Goal: Information Seeking & Learning: Get advice/opinions

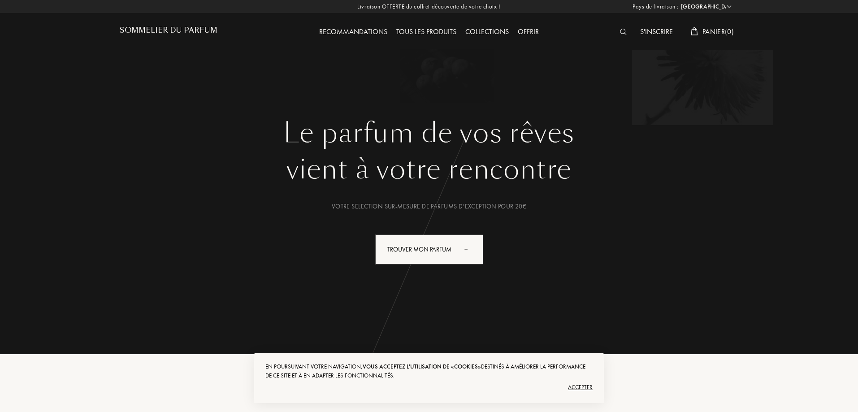
select select "FR"
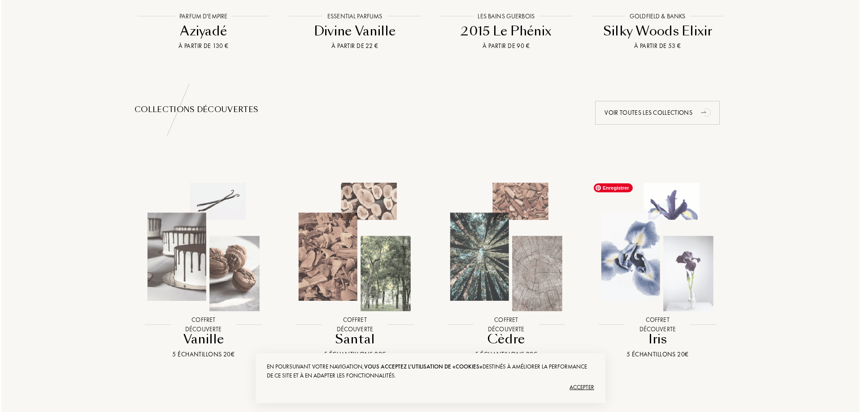
scroll to position [897, 0]
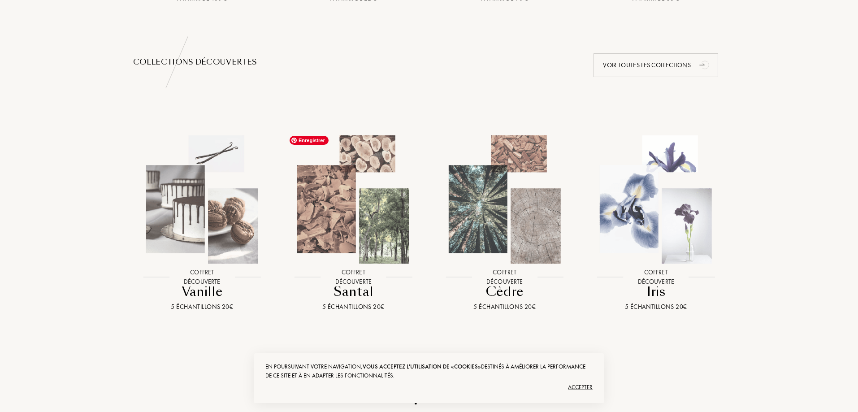
drag, startPoint x: 362, startPoint y: 225, endPoint x: 203, endPoint y: 294, distance: 174.0
drag, startPoint x: 203, startPoint y: 294, endPoint x: 201, endPoint y: 306, distance: 11.8
drag, startPoint x: 201, startPoint y: 306, endPoint x: 150, endPoint y: 303, distance: 50.8
click at [150, 303] on div "5 échantillons 20€" at bounding box center [202, 306] width 131 height 9
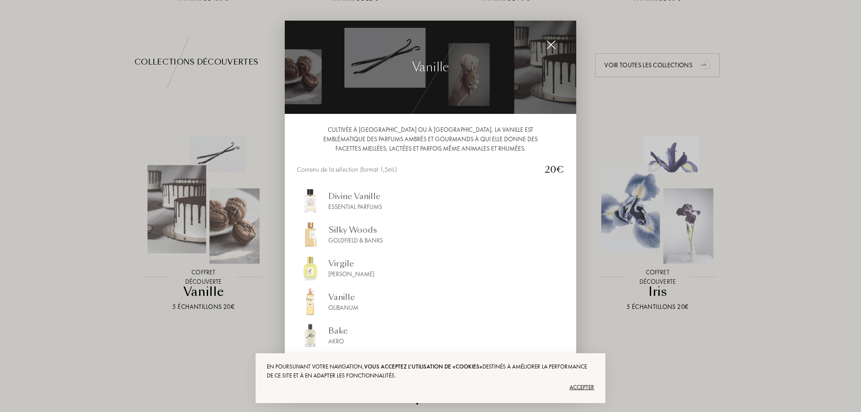
click at [191, 239] on div at bounding box center [430, 206] width 861 height 412
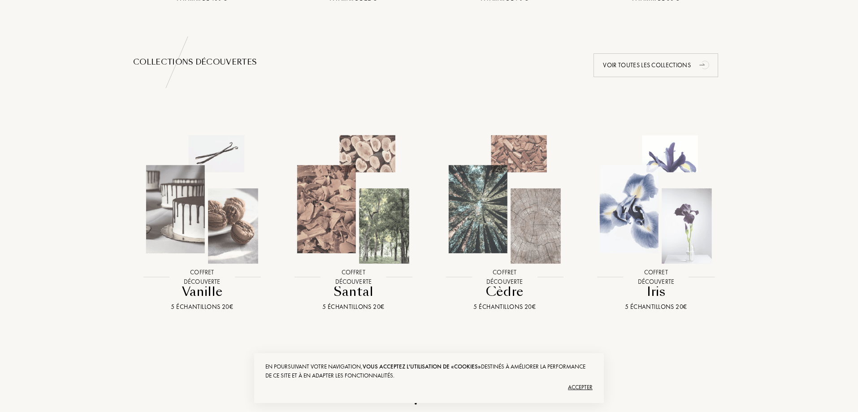
click at [194, 291] on div at bounding box center [202, 207] width 152 height 171
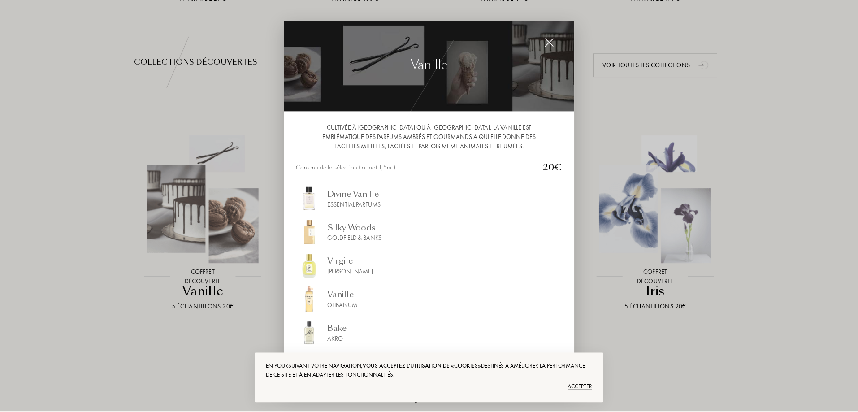
scroll to position [3, 0]
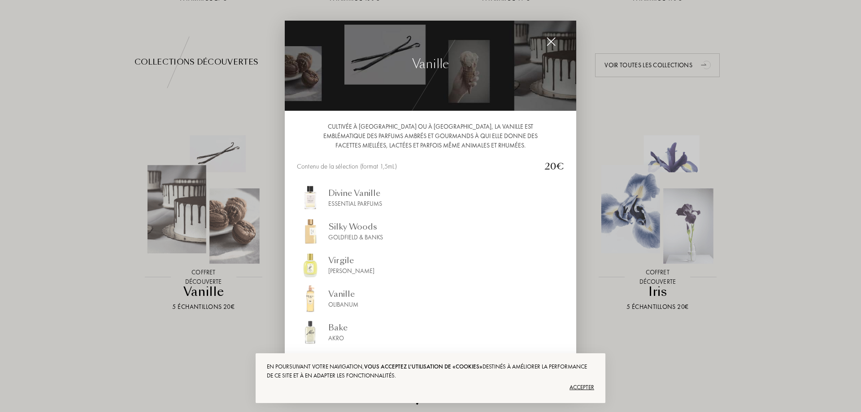
click at [578, 388] on div "Accepter" at bounding box center [430, 387] width 327 height 14
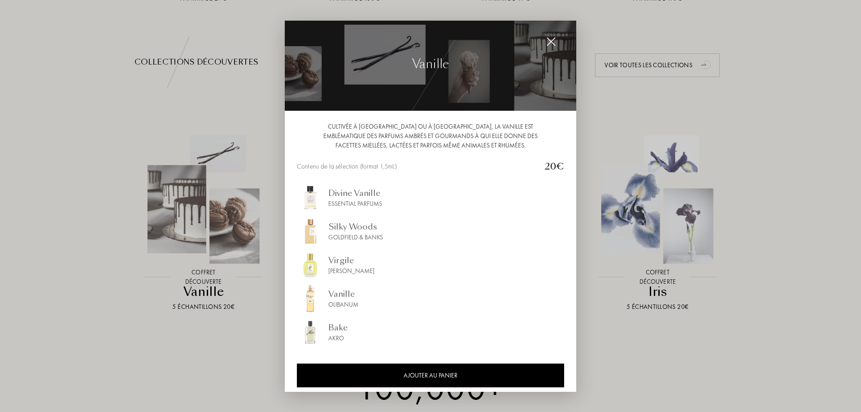
click at [641, 377] on div at bounding box center [430, 206] width 861 height 412
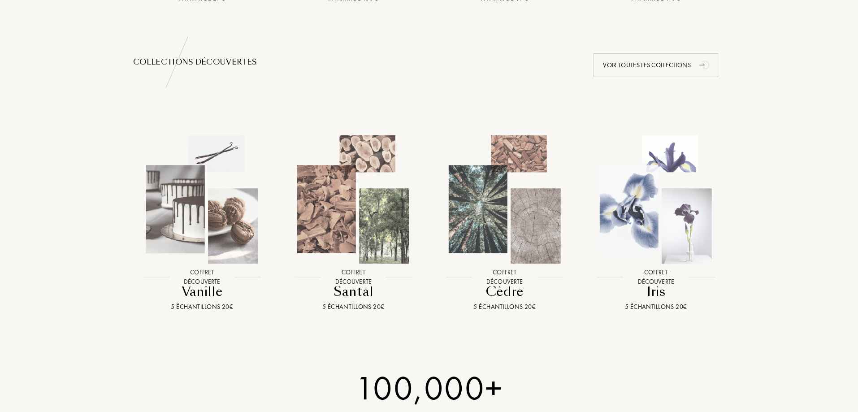
click at [658, 268] on div at bounding box center [657, 207] width 152 height 171
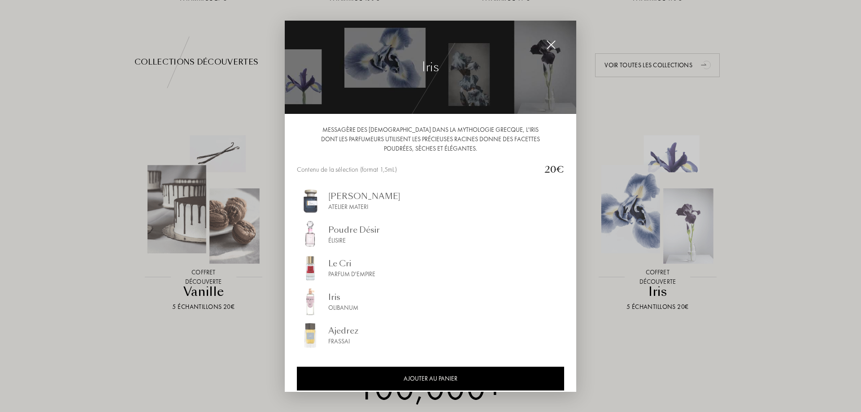
click at [636, 343] on div at bounding box center [430, 206] width 861 height 412
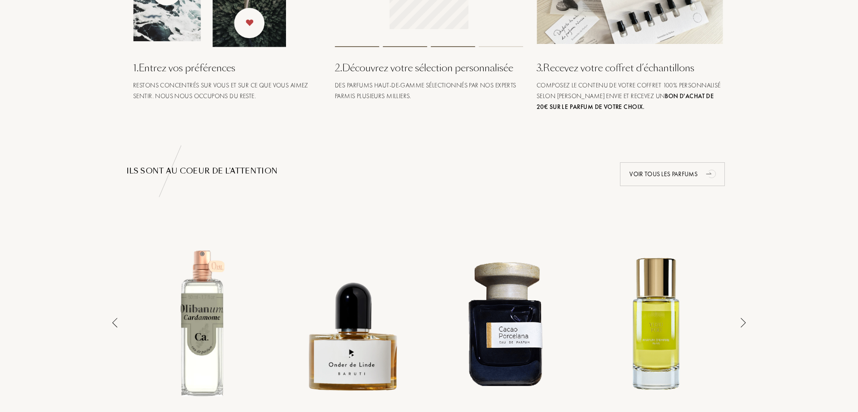
scroll to position [538, 0]
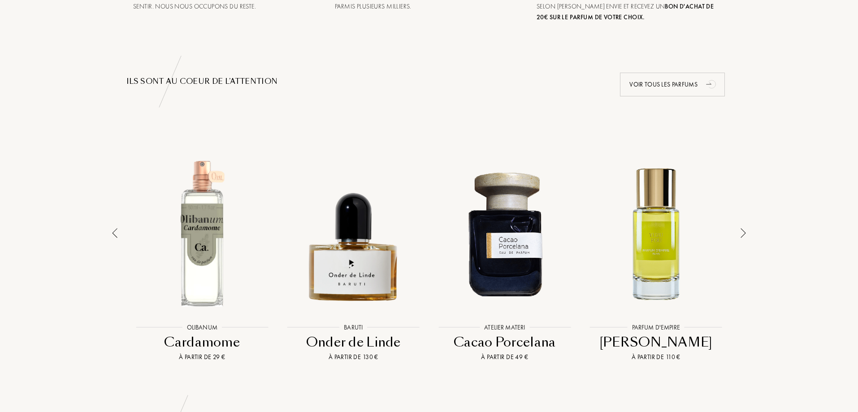
click at [480, 263] on div at bounding box center [504, 233] width 147 height 167
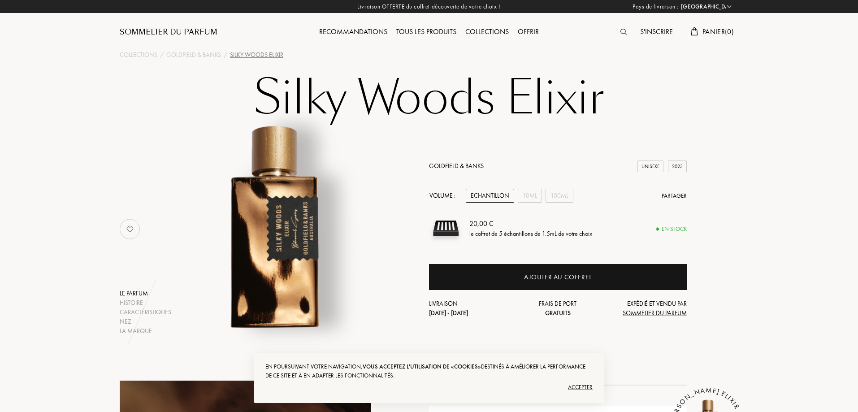
select select "FR"
click at [526, 195] on div "10mL" at bounding box center [530, 196] width 24 height 14
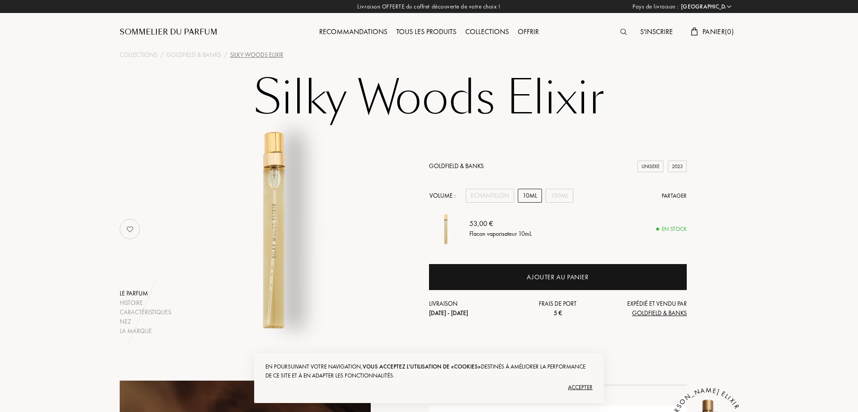
click at [154, 30] on div "Sommelier du Parfum" at bounding box center [169, 32] width 98 height 11
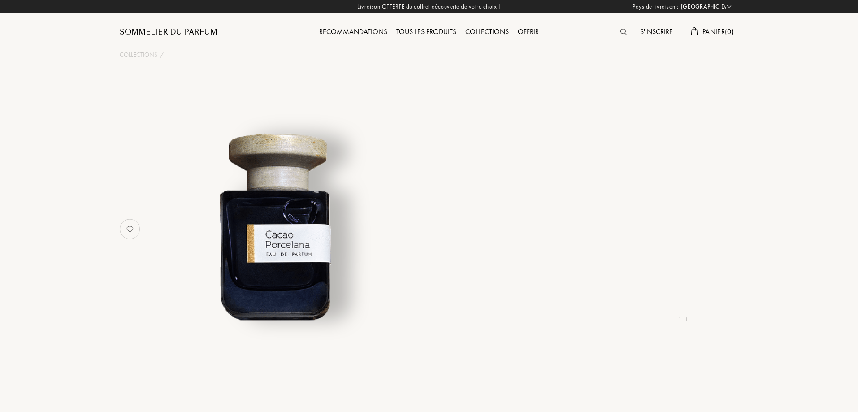
select select "FR"
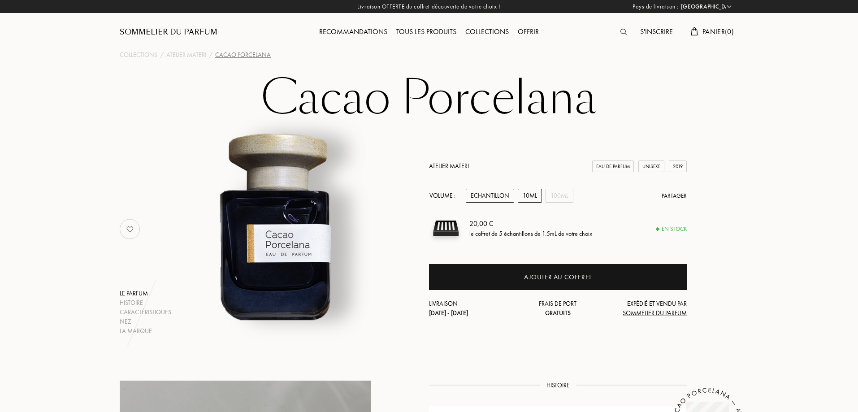
click at [529, 197] on div "10mL" at bounding box center [530, 196] width 24 height 14
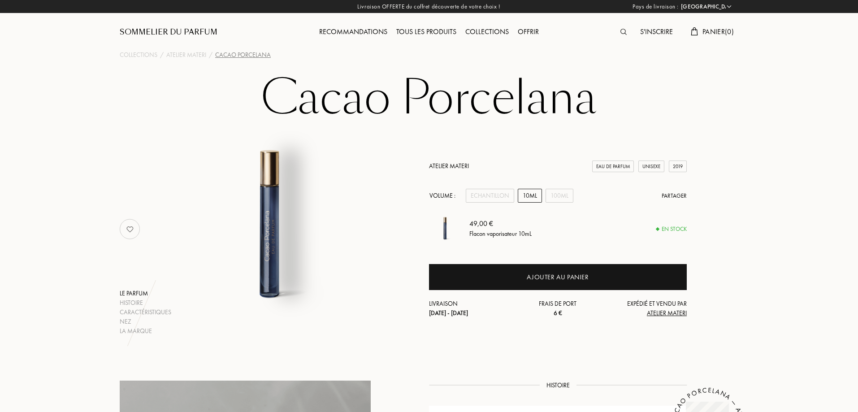
click at [450, 169] on link "Atelier Materi" at bounding box center [449, 166] width 40 height 8
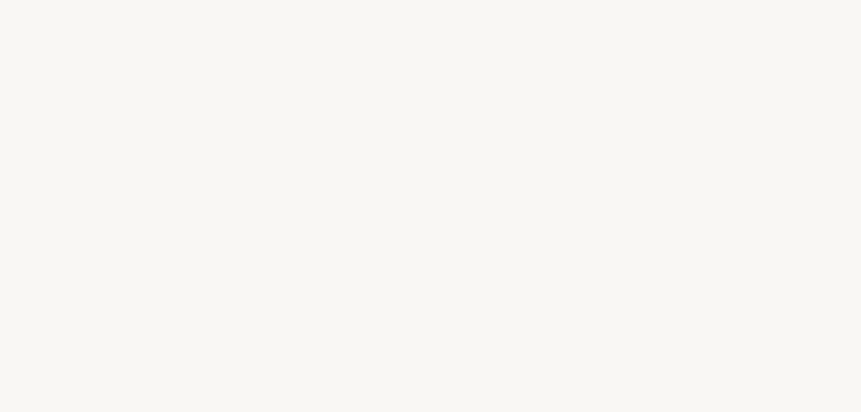
select select "FR"
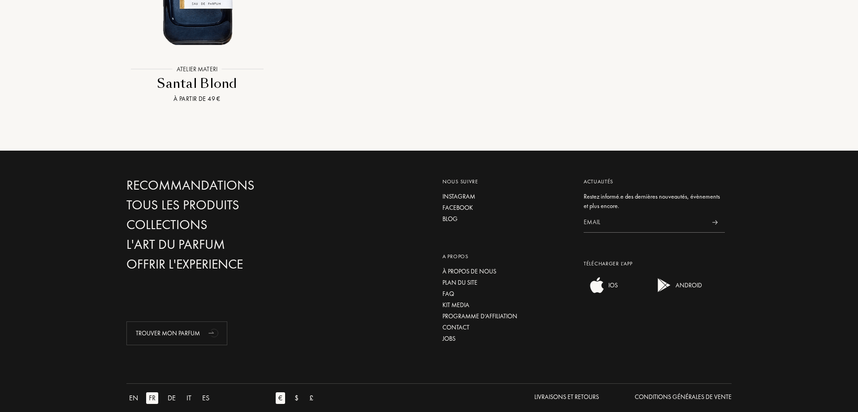
scroll to position [2228, 0]
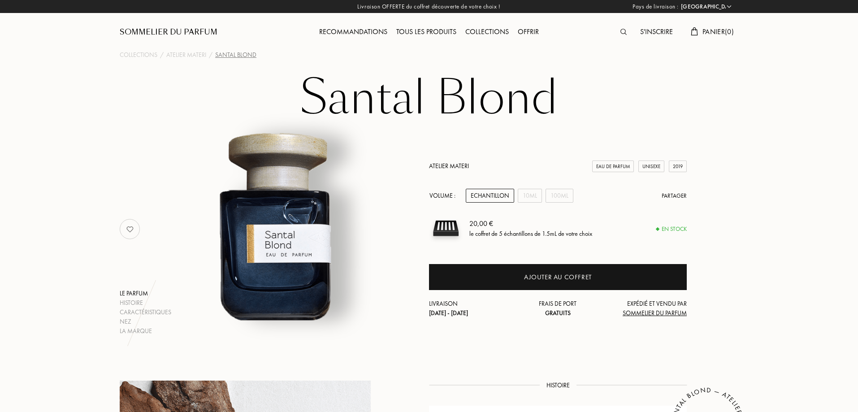
select select "FR"
click at [536, 198] on div "10mL" at bounding box center [530, 196] width 24 height 14
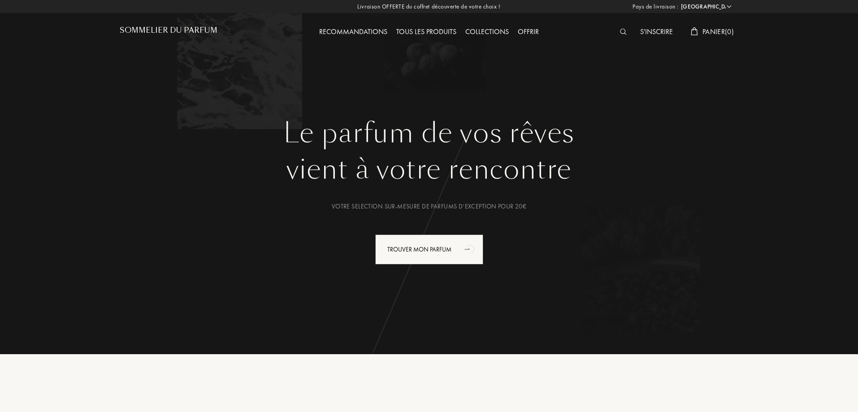
select select "FR"
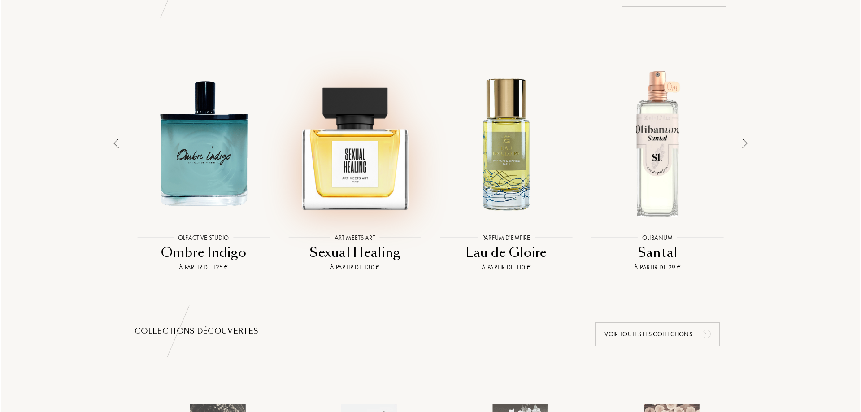
scroll to position [987, 0]
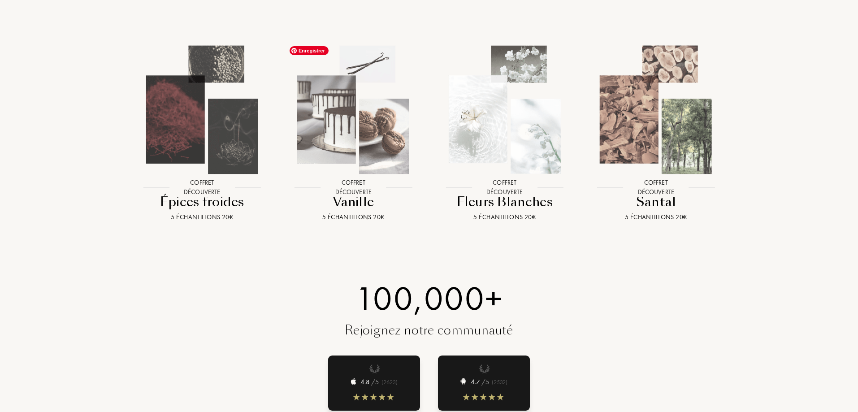
click at [349, 159] on img at bounding box center [353, 110] width 136 height 136
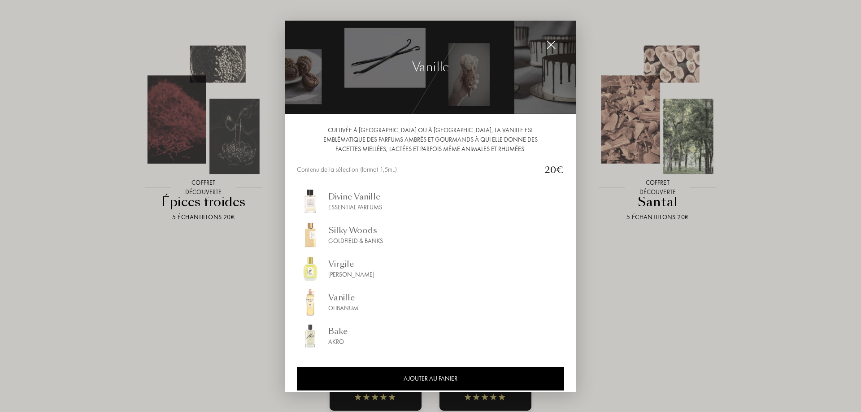
click at [690, 309] on div at bounding box center [430, 206] width 861 height 412
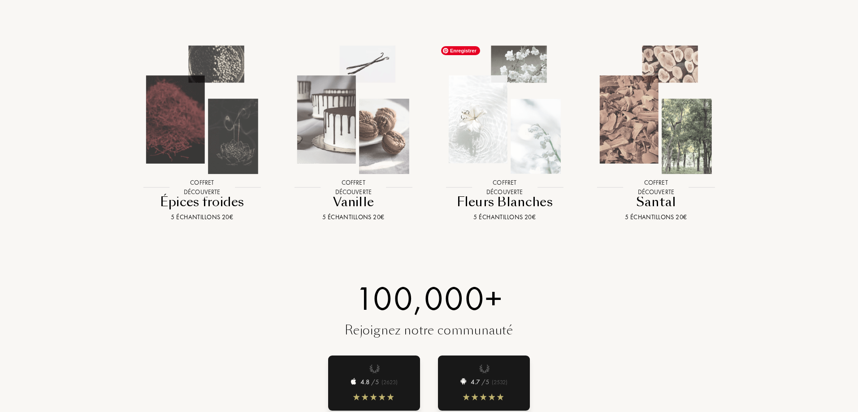
click at [528, 157] on img at bounding box center [505, 110] width 136 height 136
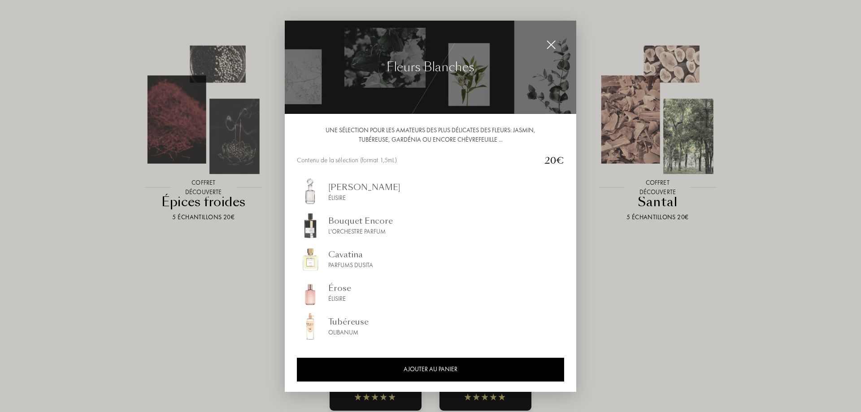
drag, startPoint x: 653, startPoint y: 288, endPoint x: 643, endPoint y: 261, distance: 29.2
click at [653, 288] on div at bounding box center [430, 206] width 861 height 412
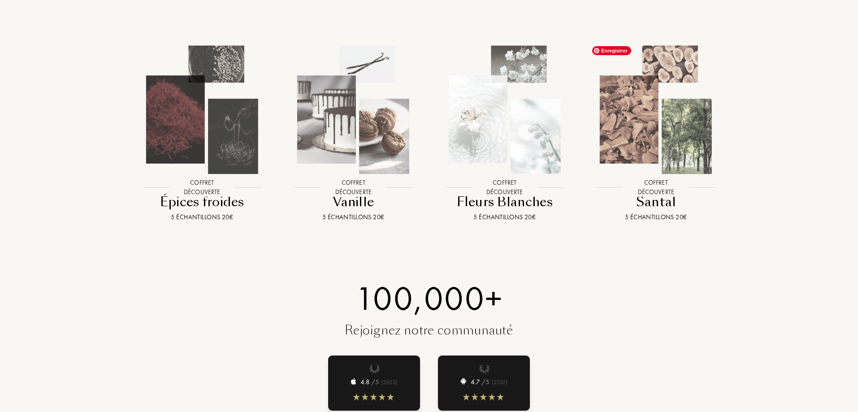
click at [653, 153] on img at bounding box center [656, 110] width 136 height 136
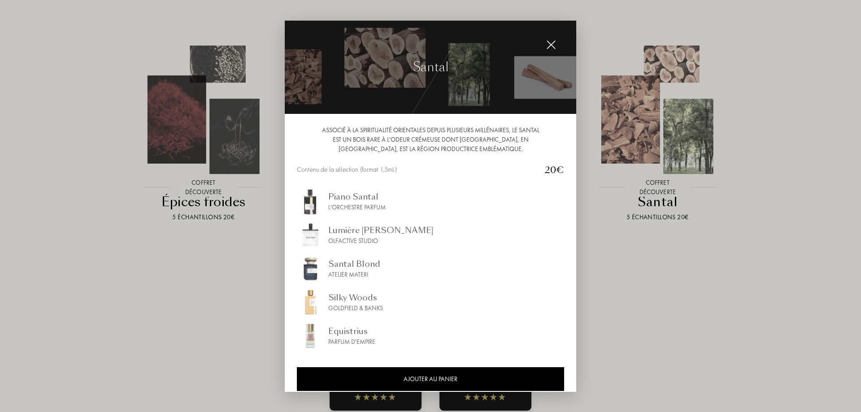
click at [685, 305] on div at bounding box center [430, 206] width 861 height 412
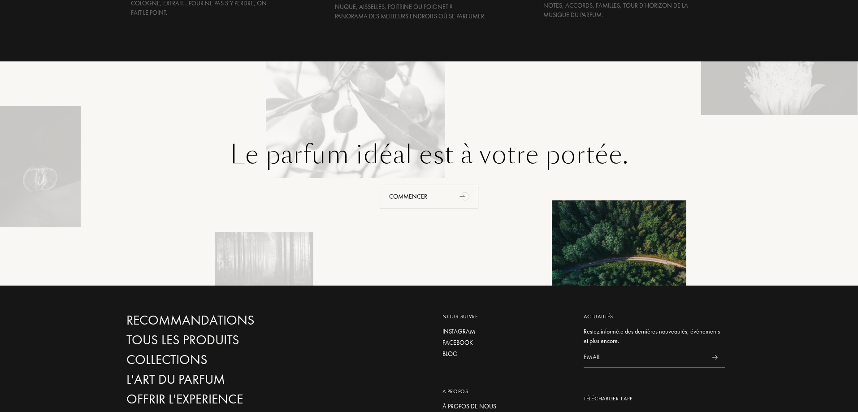
scroll to position [1869, 0]
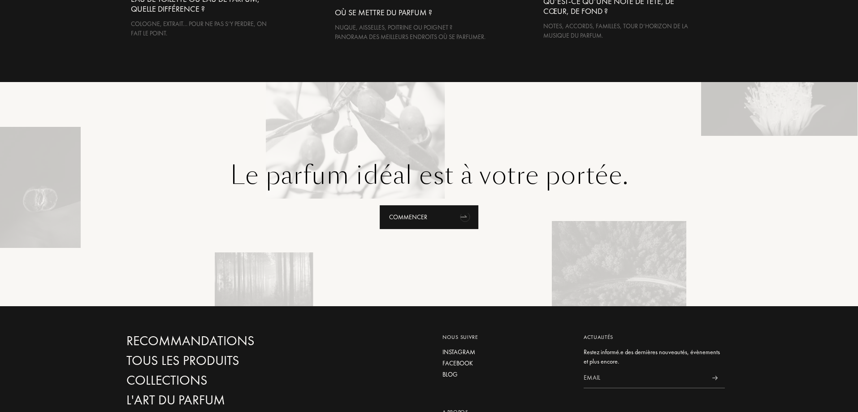
click at [438, 226] on div "Commencer" at bounding box center [429, 217] width 99 height 24
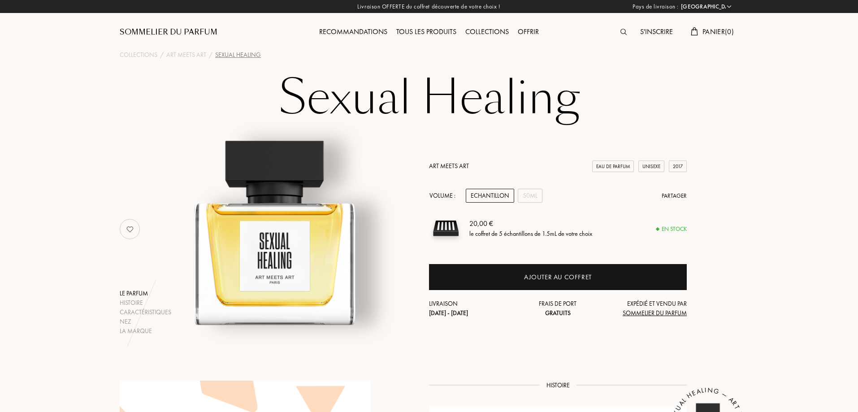
select select "FR"
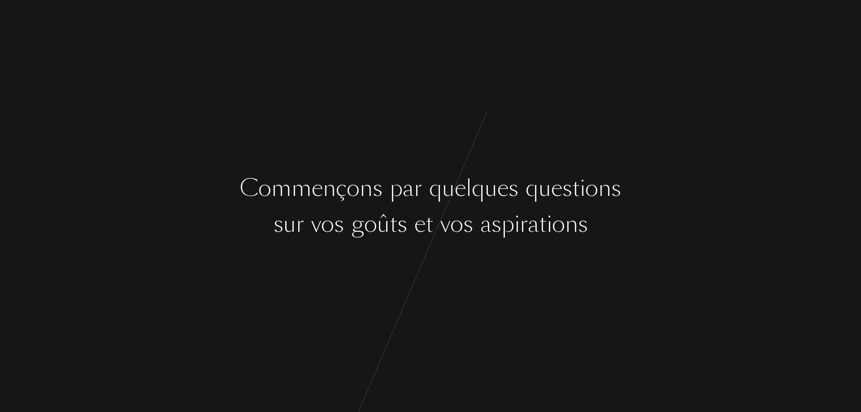
click at [450, 229] on div "v" at bounding box center [445, 224] width 10 height 34
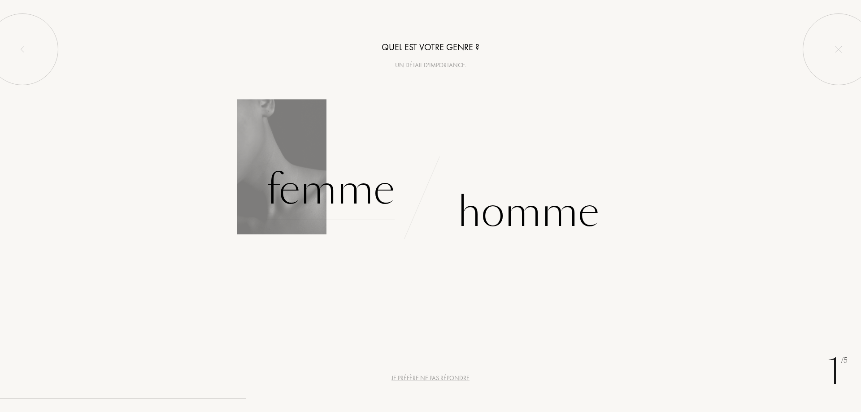
click at [339, 194] on div "Femme" at bounding box center [330, 190] width 128 height 61
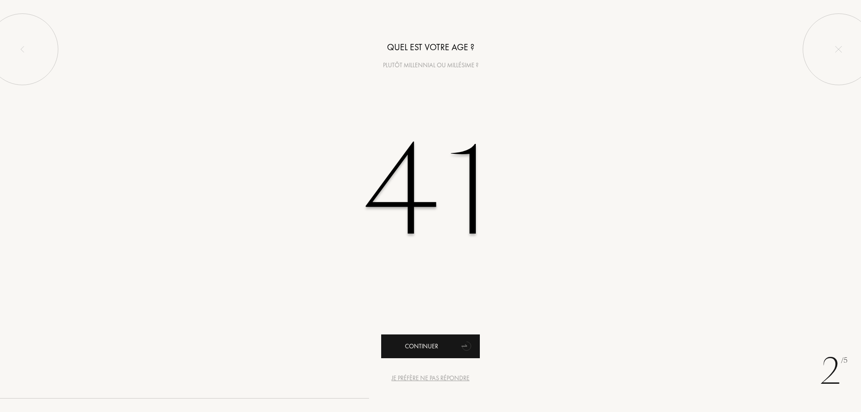
type input "41"
click at [421, 355] on div "Continuer" at bounding box center [430, 347] width 99 height 24
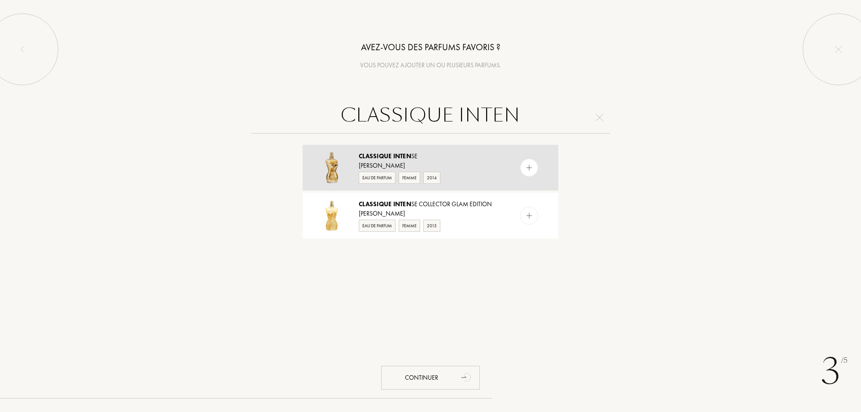
type input "CLASSIQUE INTEN"
click at [527, 170] on img at bounding box center [529, 168] width 9 height 9
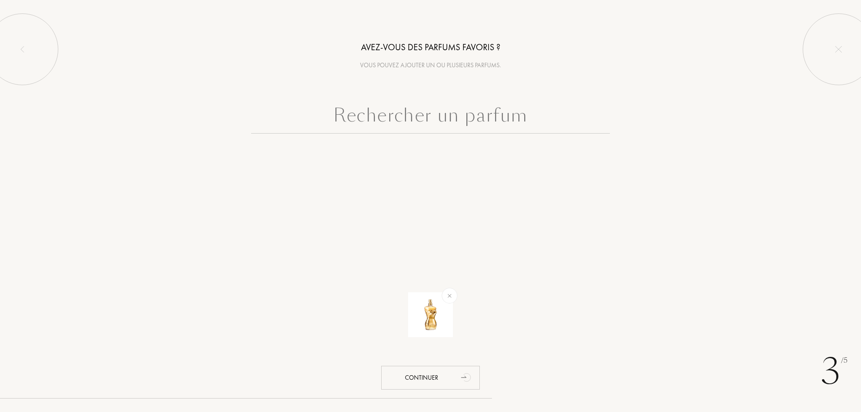
click at [430, 117] on input "text" at bounding box center [430, 117] width 359 height 32
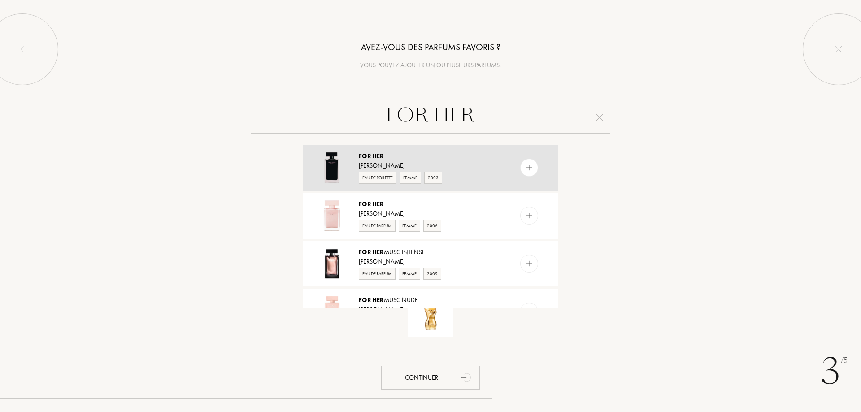
type input "FOR HER"
click at [530, 170] on img at bounding box center [529, 168] width 9 height 9
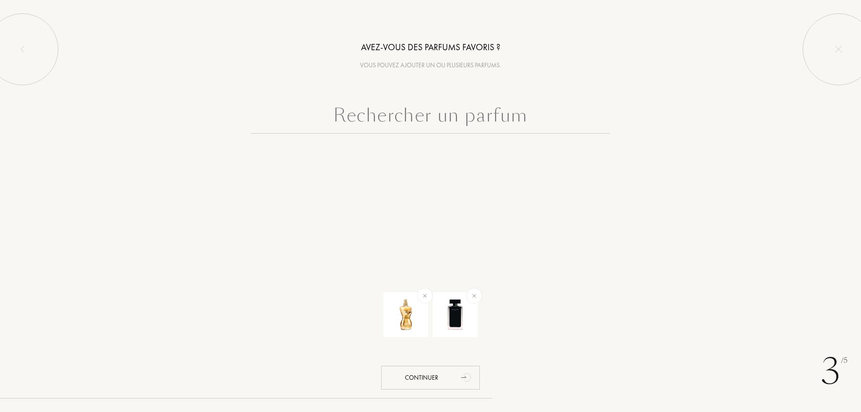
click at [400, 122] on input "text" at bounding box center [430, 117] width 359 height 32
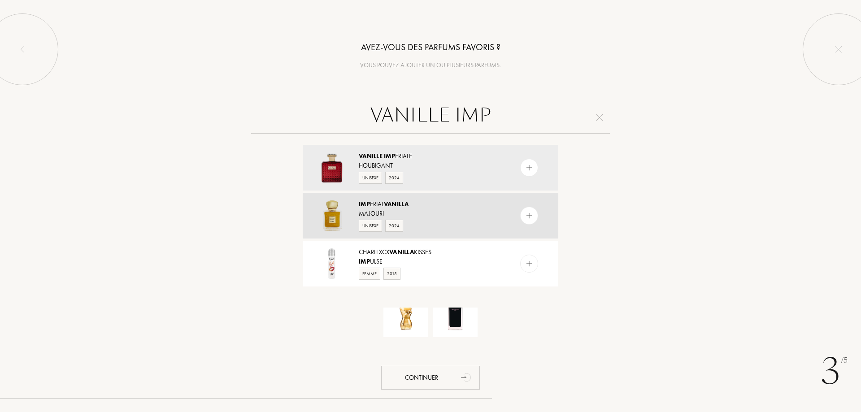
type input "VANILLE IMP"
click at [529, 215] on img at bounding box center [529, 216] width 9 height 9
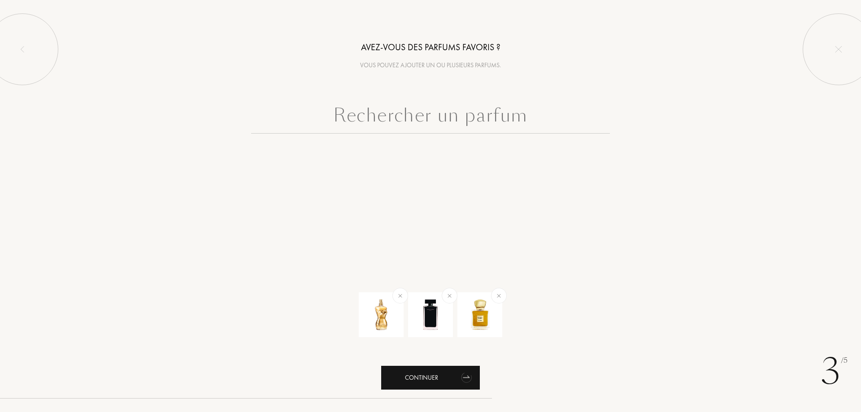
click at [427, 382] on div "Continuer" at bounding box center [430, 378] width 99 height 24
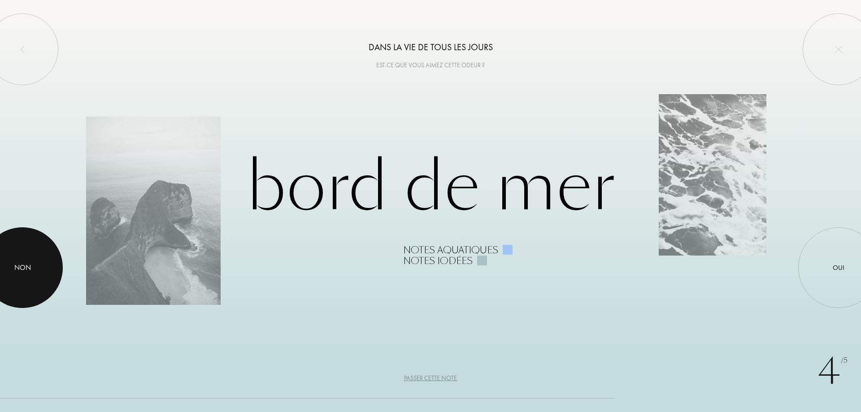
click at [29, 265] on div "Non" at bounding box center [22, 267] width 17 height 11
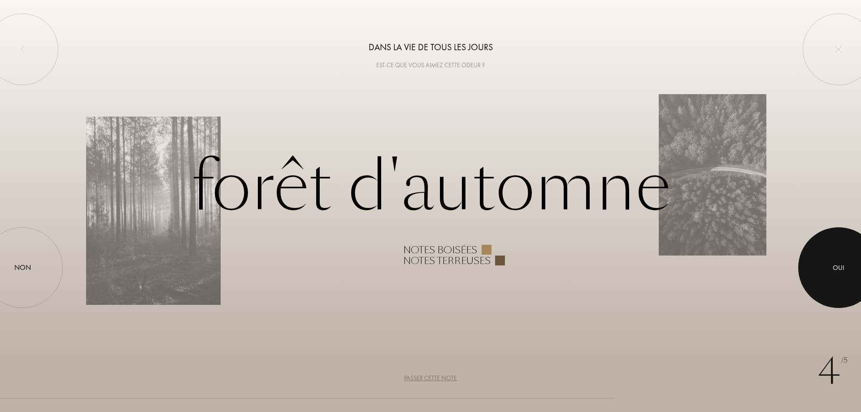
click at [851, 273] on div at bounding box center [838, 267] width 81 height 81
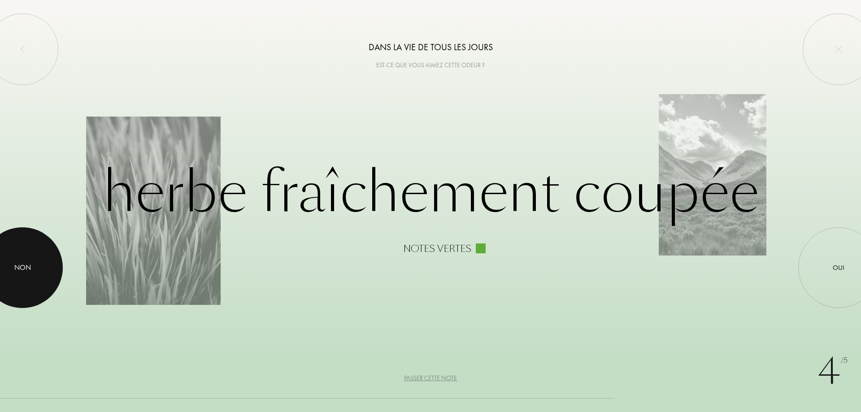
click at [22, 271] on div "Non" at bounding box center [22, 267] width 17 height 11
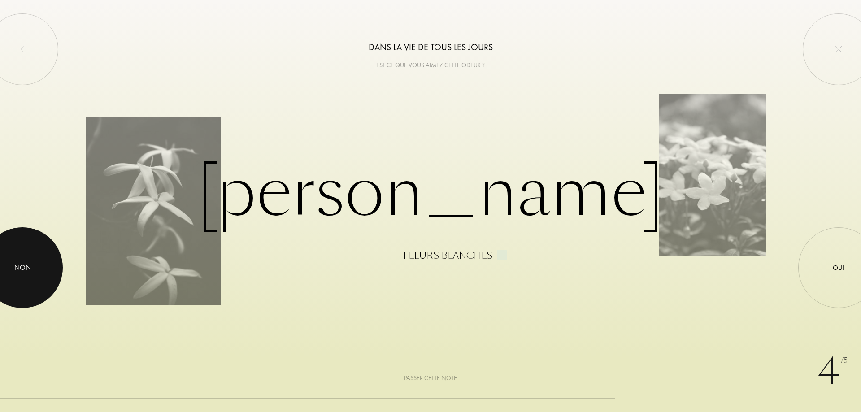
click at [22, 269] on div "Non" at bounding box center [22, 267] width 17 height 11
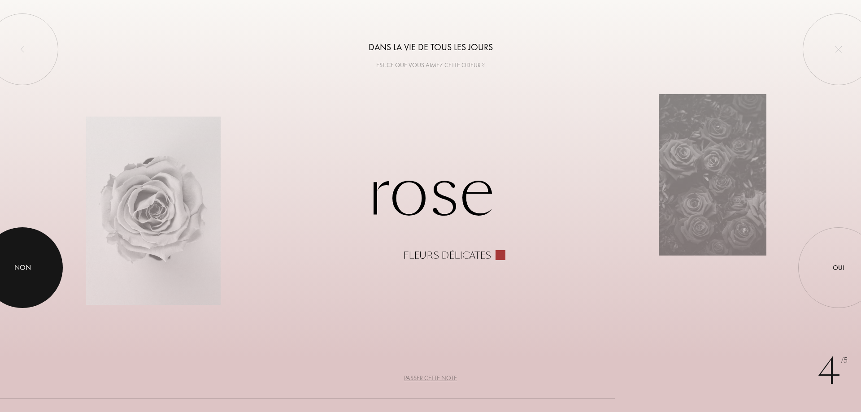
click at [19, 267] on div "Non" at bounding box center [22, 267] width 17 height 11
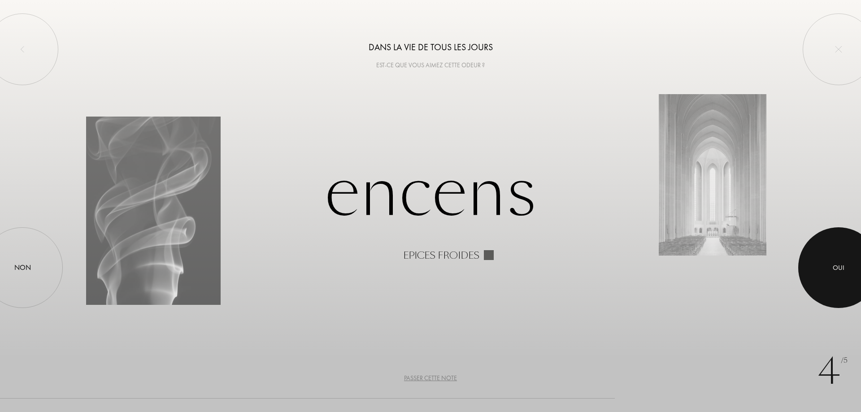
click at [843, 270] on div "Oui" at bounding box center [839, 268] width 12 height 10
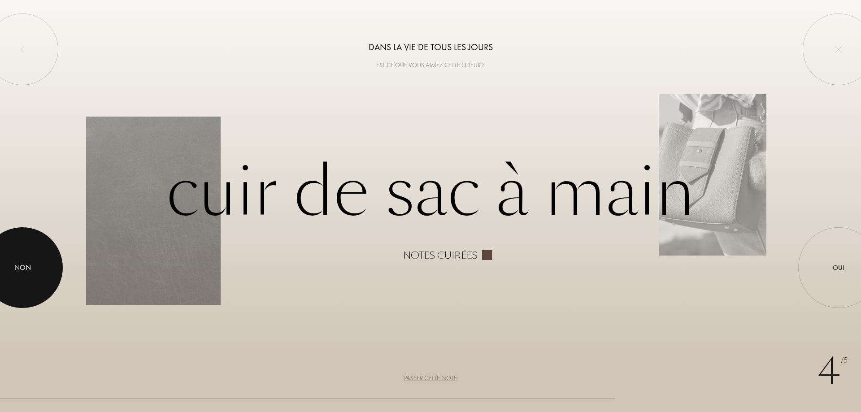
click at [30, 269] on div "Non" at bounding box center [22, 267] width 17 height 11
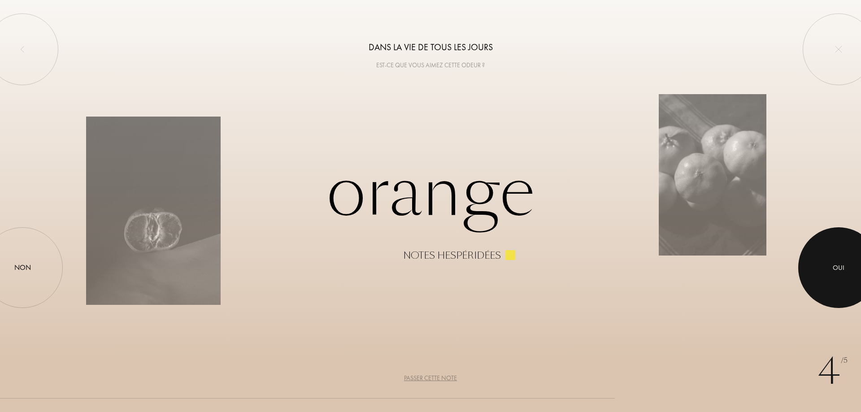
click at [836, 278] on div at bounding box center [838, 267] width 81 height 81
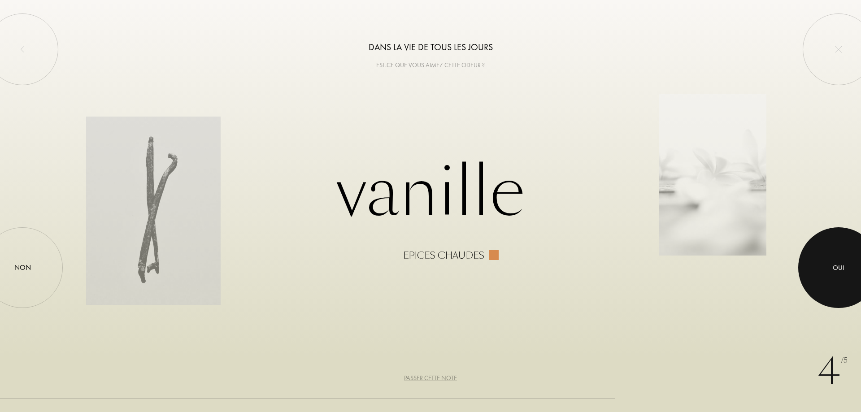
click at [854, 262] on div at bounding box center [838, 267] width 81 height 81
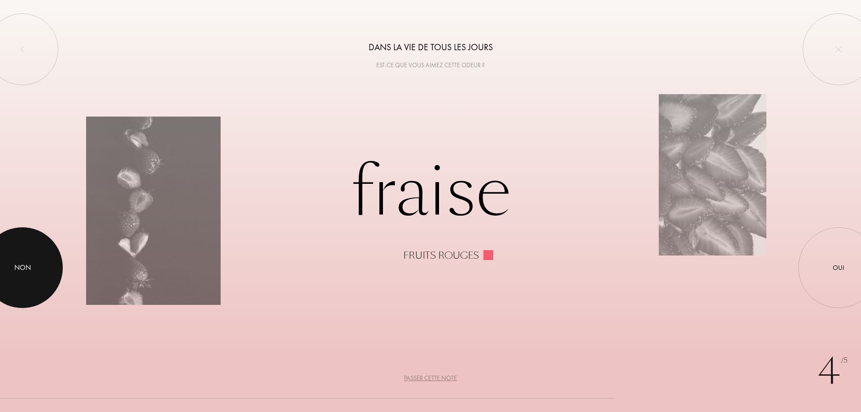
click at [23, 257] on div at bounding box center [22, 267] width 81 height 81
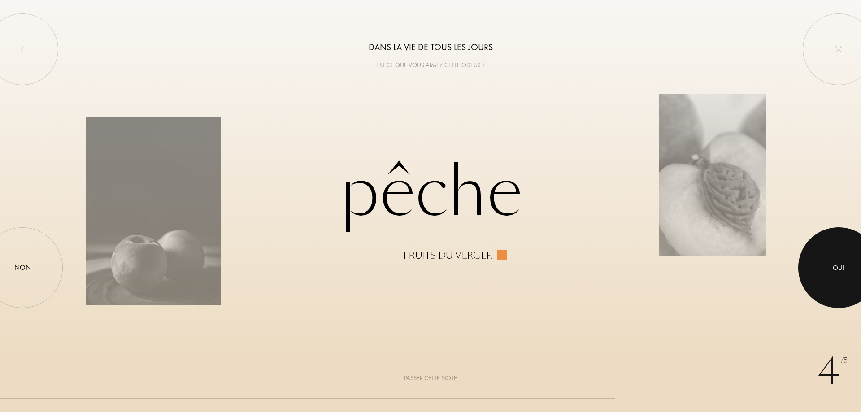
click at [861, 273] on div at bounding box center [838, 267] width 81 height 81
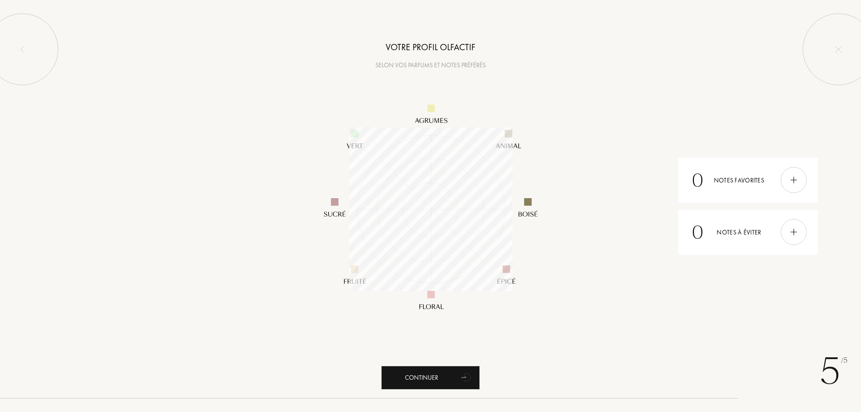
scroll to position [164, 164]
click at [794, 184] on img at bounding box center [794, 180] width 10 height 10
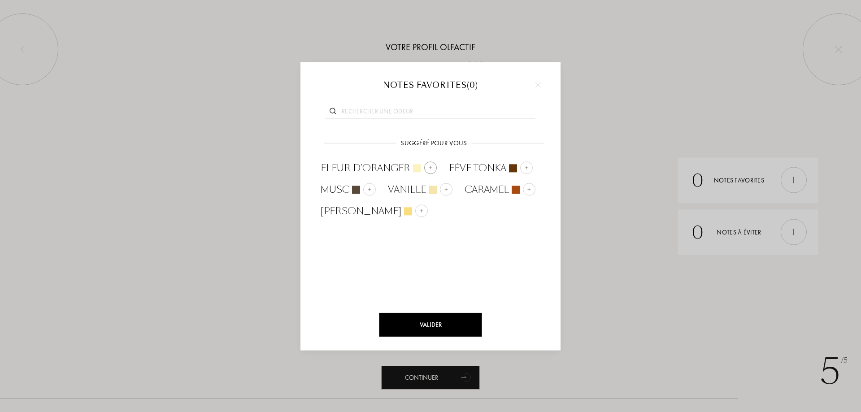
click at [389, 169] on span "Fleur d'oranger" at bounding box center [366, 167] width 90 height 13
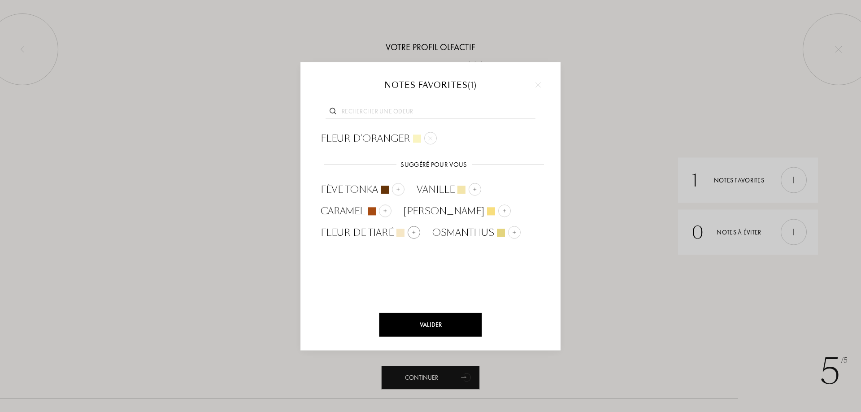
click at [358, 229] on span "Fleur de tiaré" at bounding box center [357, 232] width 73 height 13
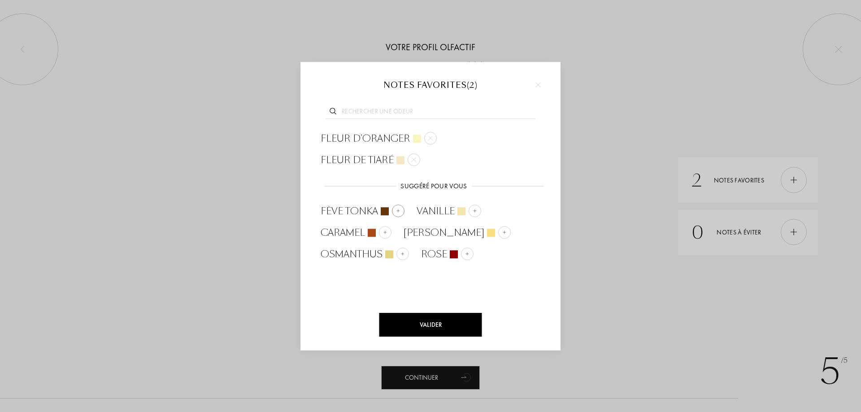
click at [355, 211] on span "Fève tonka" at bounding box center [349, 211] width 57 height 13
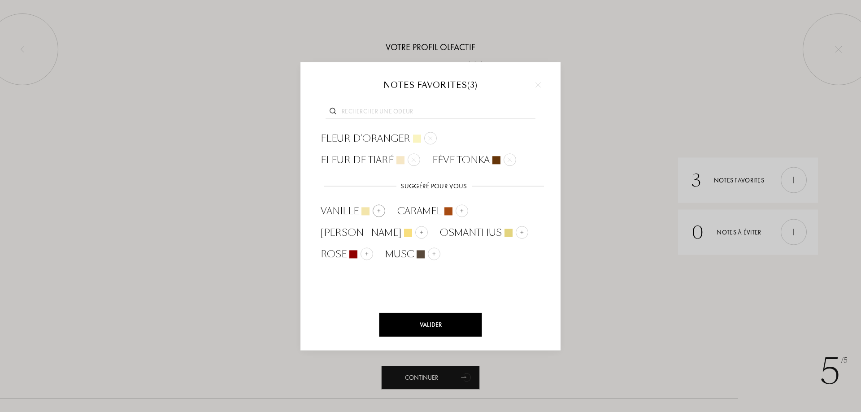
click at [355, 211] on span "Vanille" at bounding box center [340, 211] width 38 height 13
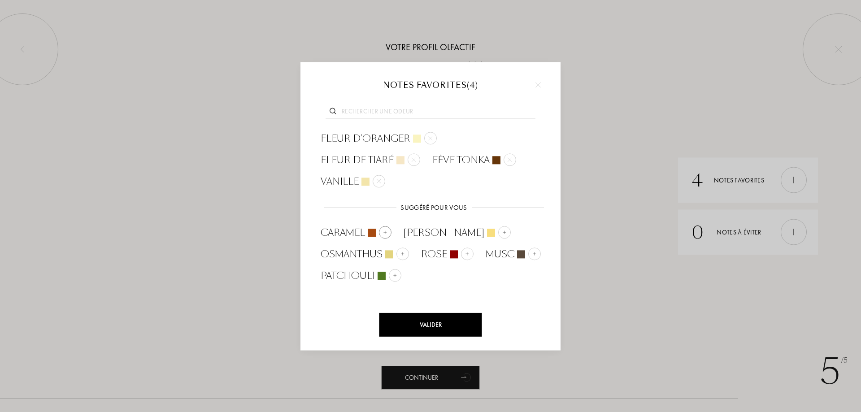
click at [350, 231] on span "Caramel" at bounding box center [343, 232] width 44 height 13
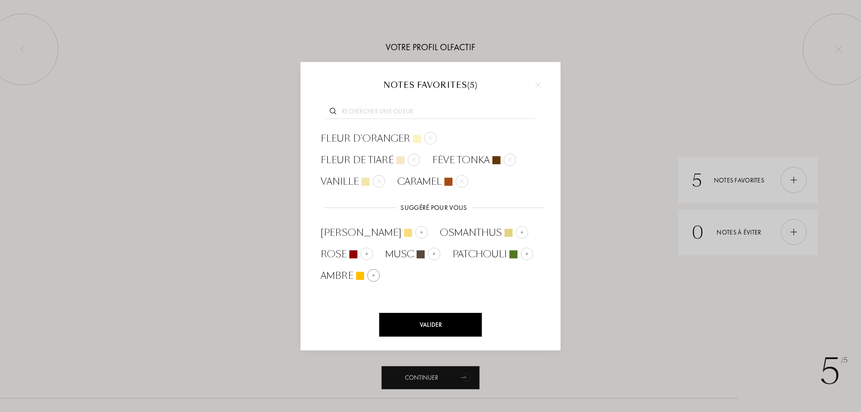
click at [350, 275] on span "Ambre" at bounding box center [337, 275] width 33 height 13
click at [404, 254] on span "Musc" at bounding box center [399, 254] width 29 height 13
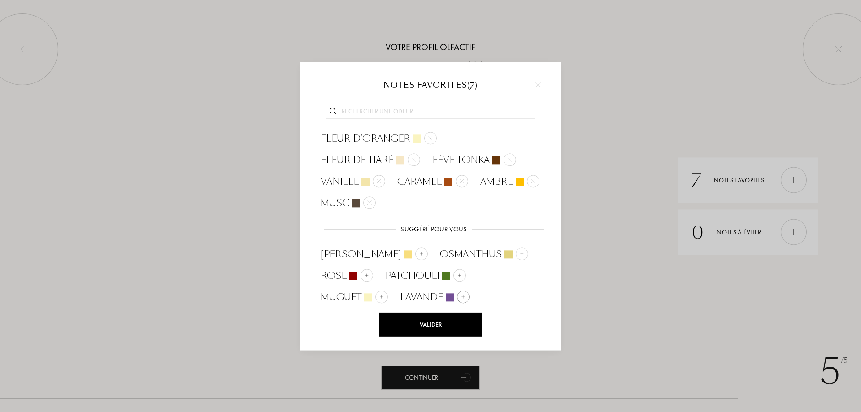
click at [418, 293] on span "Lavande" at bounding box center [421, 297] width 43 height 13
click at [415, 297] on span "Violette" at bounding box center [422, 297] width 44 height 13
click at [411, 299] on span "Iris" at bounding box center [409, 297] width 18 height 13
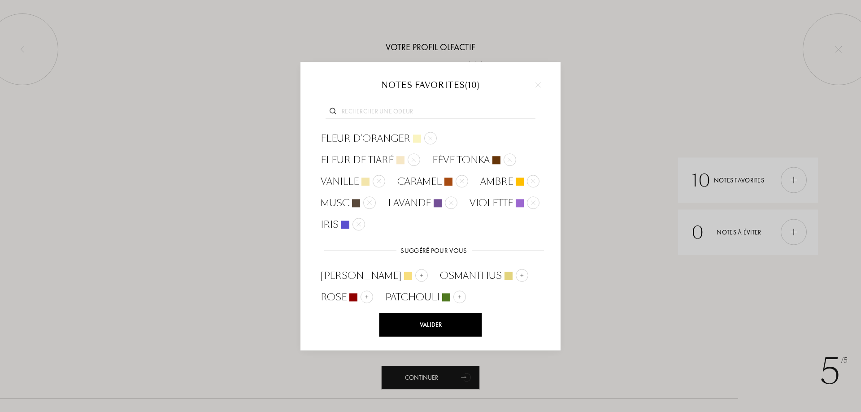
click at [415, 322] on div "Valider" at bounding box center [430, 325] width 103 height 24
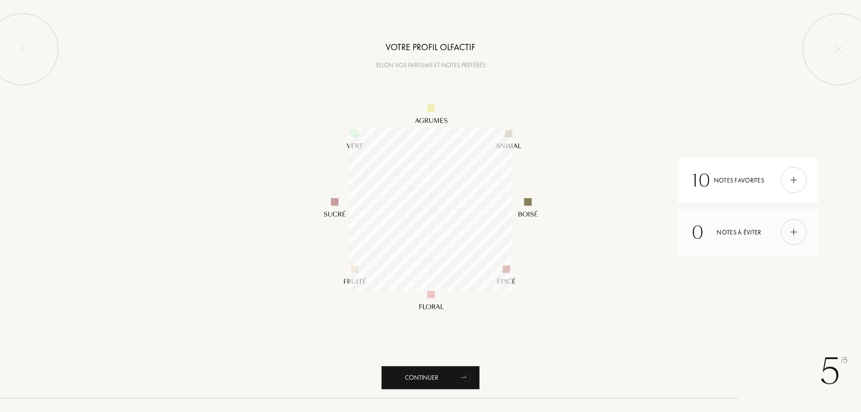
click at [793, 236] on img at bounding box center [794, 232] width 10 height 10
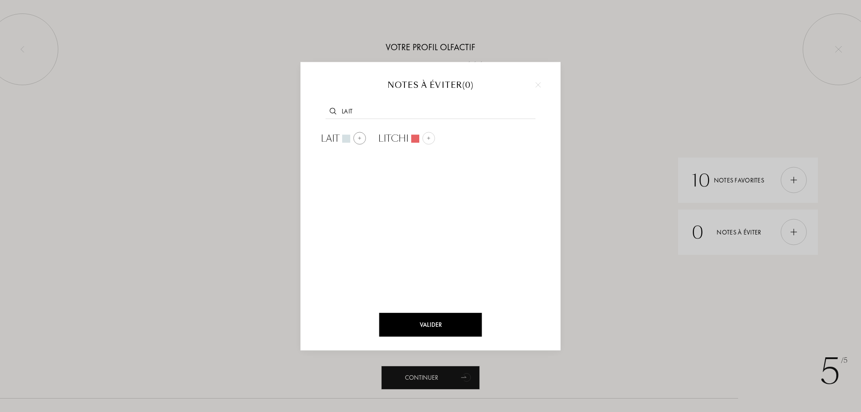
type input "LAIT"
click at [321, 139] on span "Lait" at bounding box center [330, 138] width 19 height 13
click at [434, 322] on div "Valider" at bounding box center [430, 325] width 103 height 24
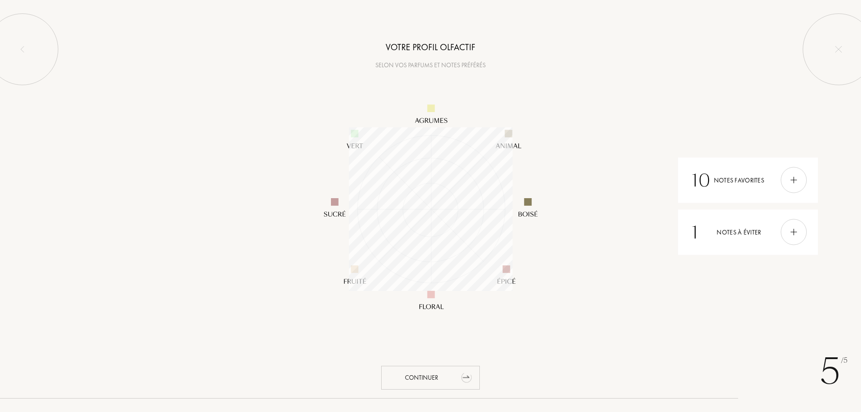
click at [432, 378] on div "Continuer" at bounding box center [430, 378] width 99 height 24
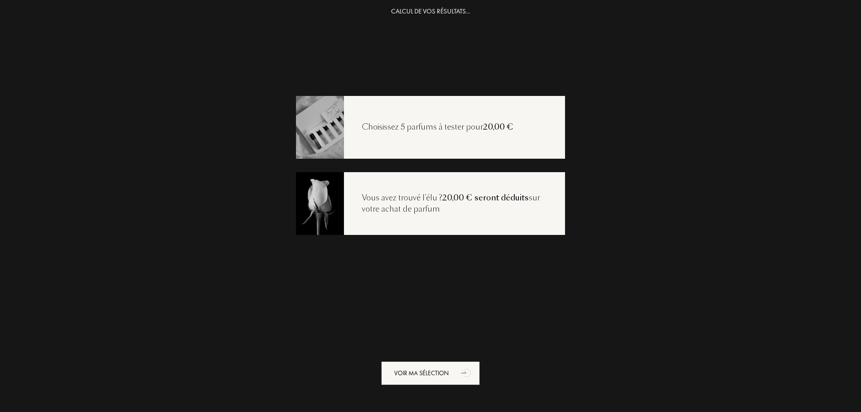
scroll to position [18, 0]
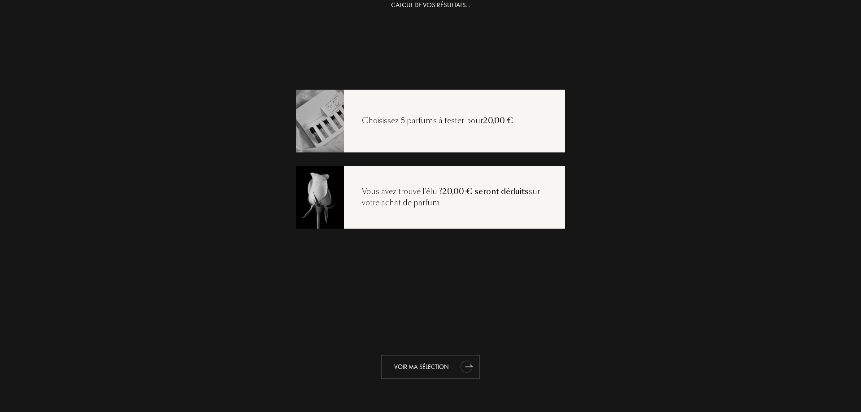
click at [422, 370] on div "Voir ma sélection" at bounding box center [430, 367] width 99 height 24
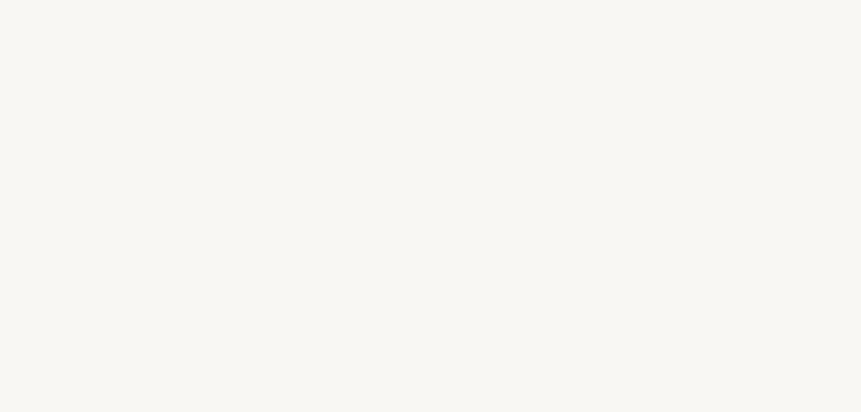
select select "FR"
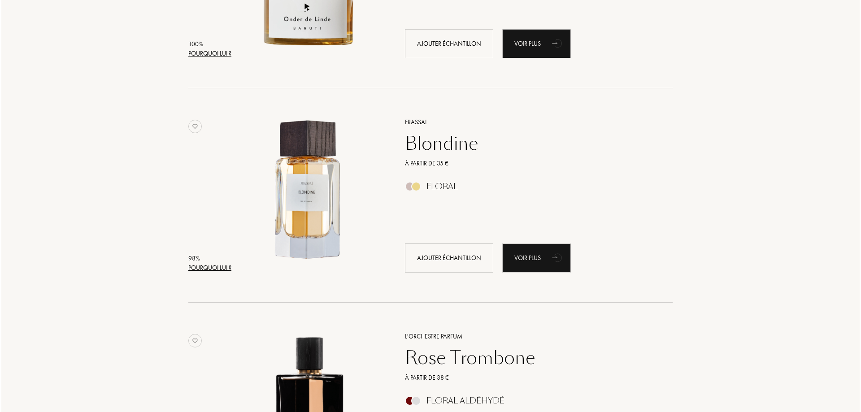
scroll to position [448, 0]
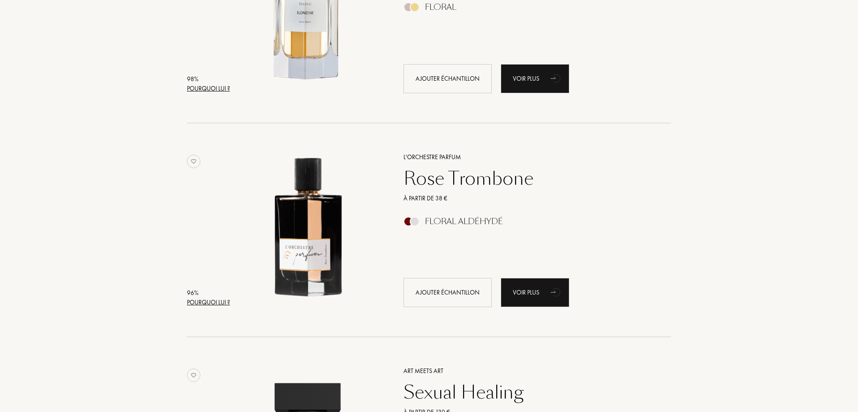
click at [216, 301] on div "Pourquoi lui ?" at bounding box center [208, 302] width 43 height 9
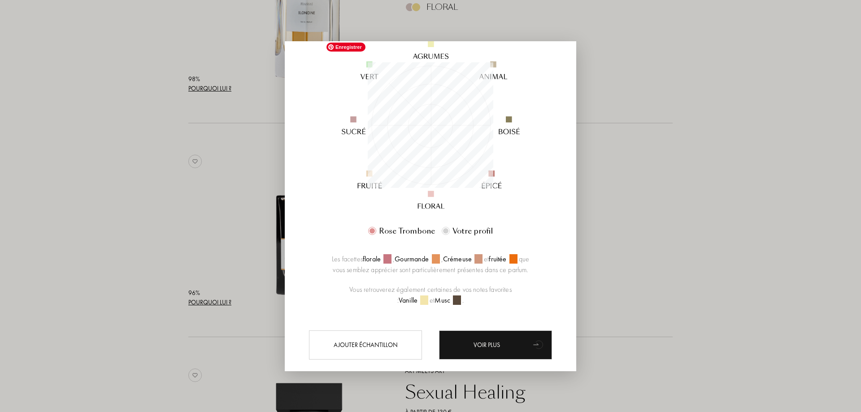
scroll to position [134, 0]
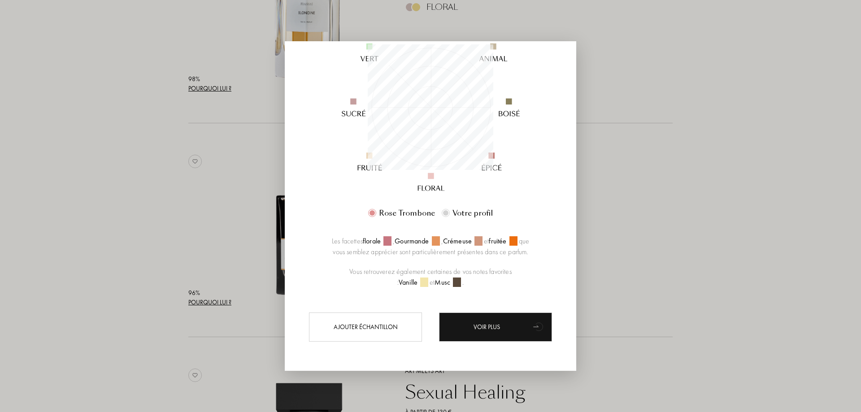
click at [705, 179] on div at bounding box center [430, 206] width 861 height 412
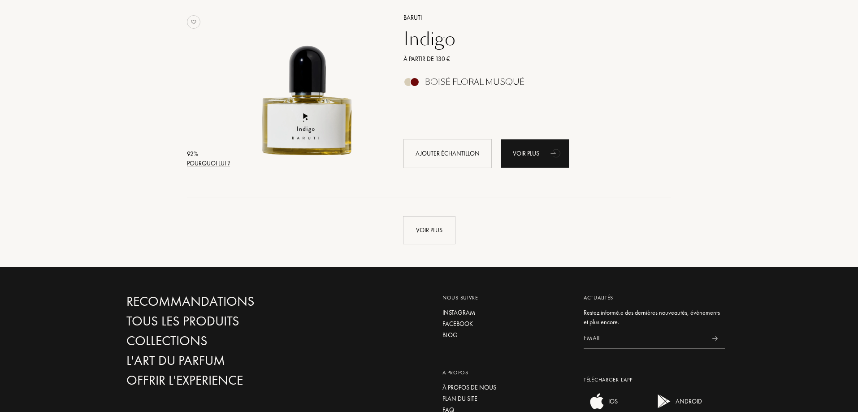
scroll to position [2153, 0]
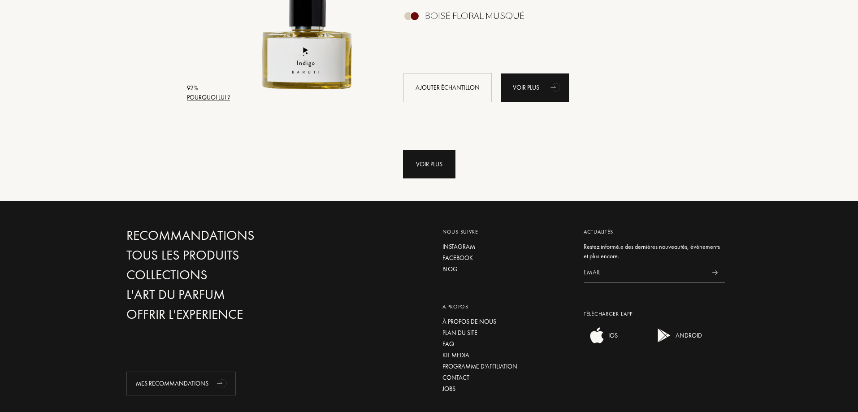
click at [440, 167] on div "Voir plus" at bounding box center [429, 164] width 52 height 28
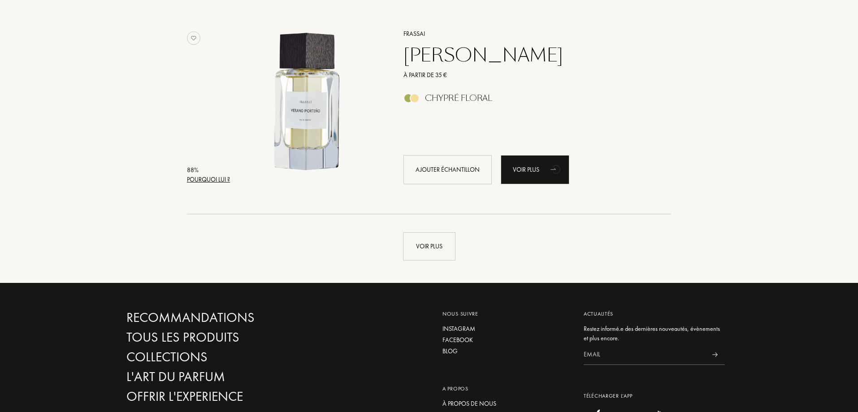
scroll to position [4216, 0]
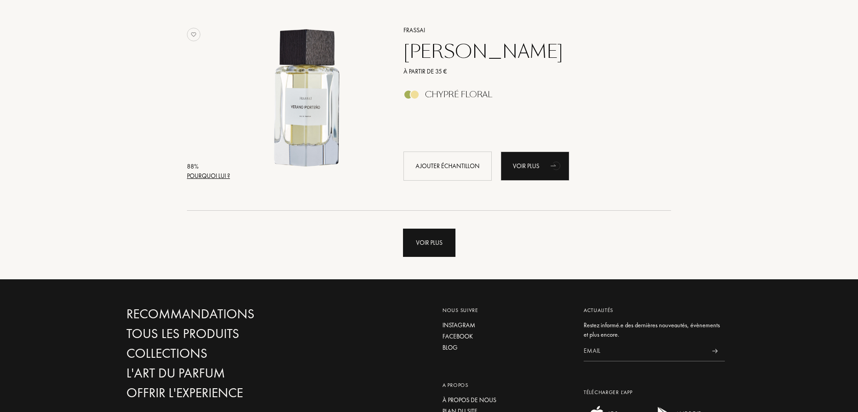
click at [435, 249] on div "Voir plus" at bounding box center [429, 243] width 52 height 28
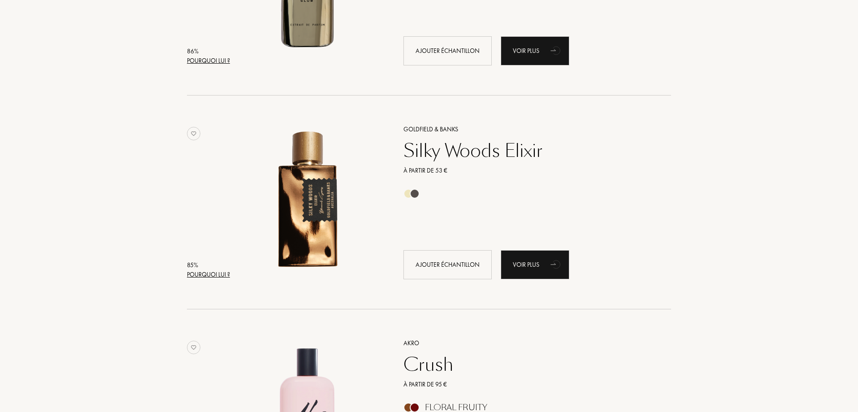
scroll to position [5920, 0]
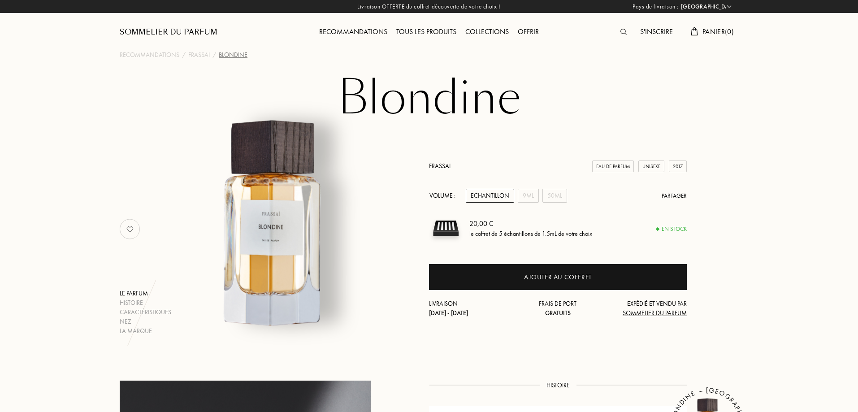
select select "FR"
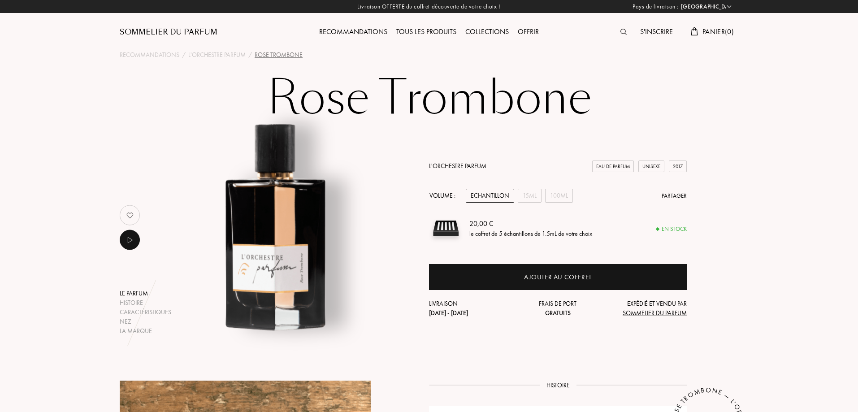
select select "FR"
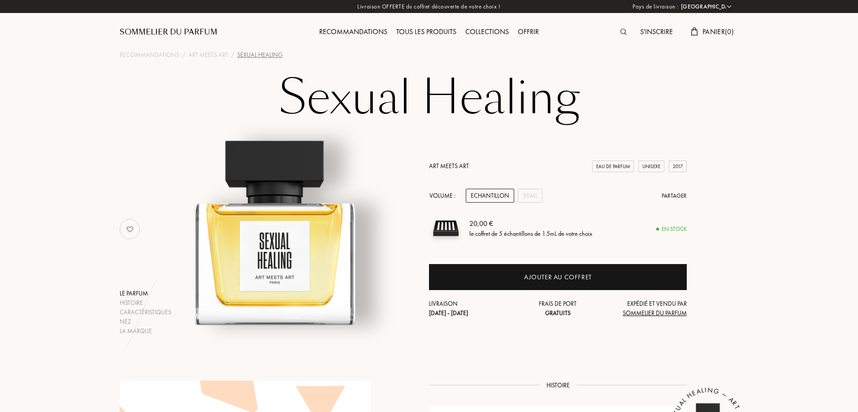
select select "FR"
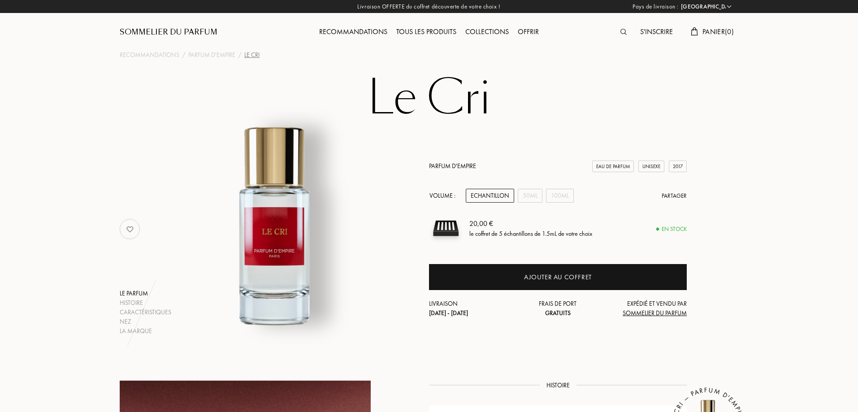
select select "FR"
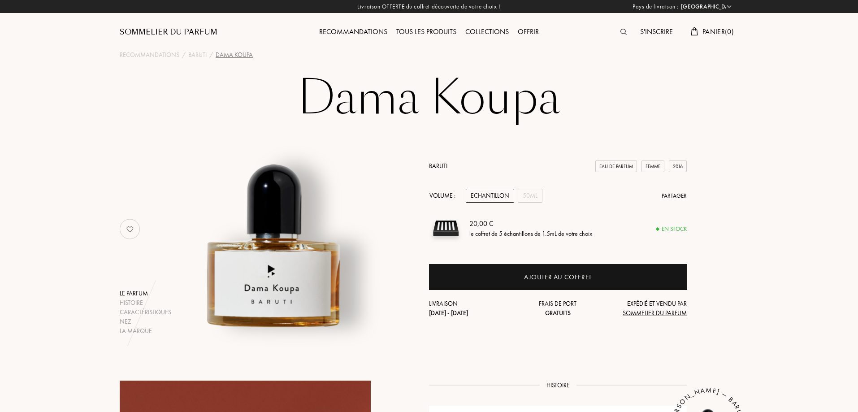
select select "FR"
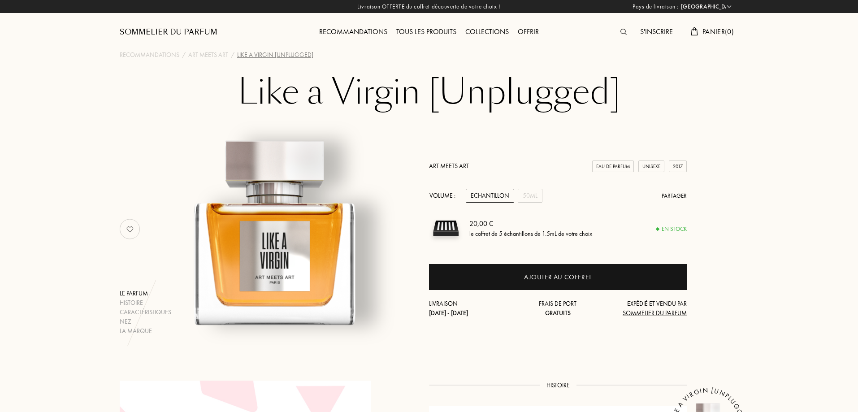
select select "FR"
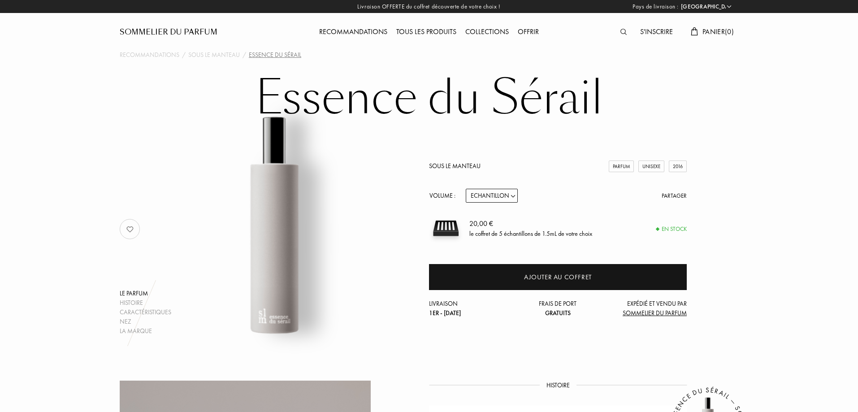
select select "FR"
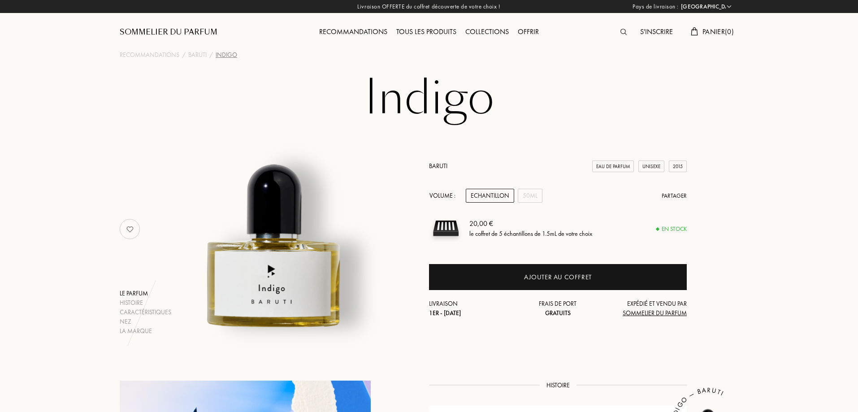
select select "FR"
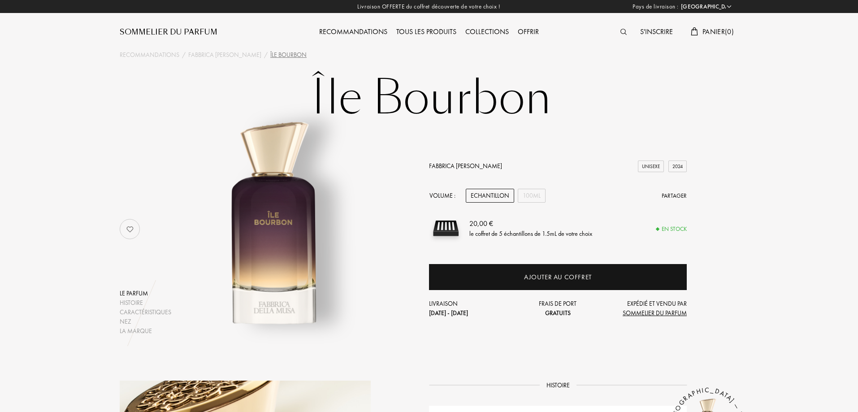
select select "FR"
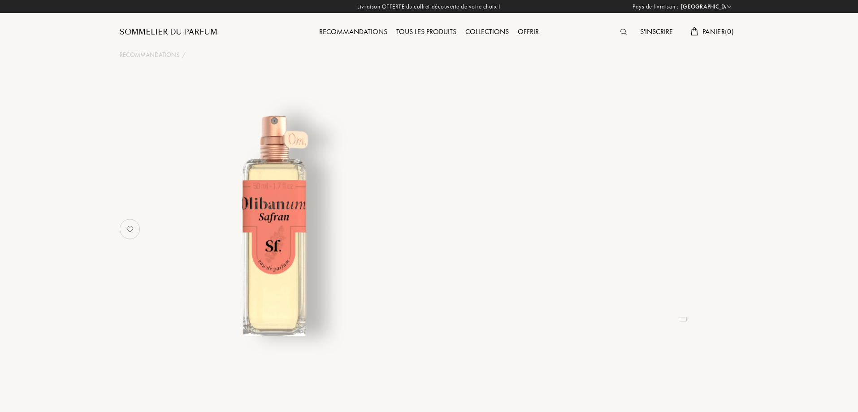
select select "FR"
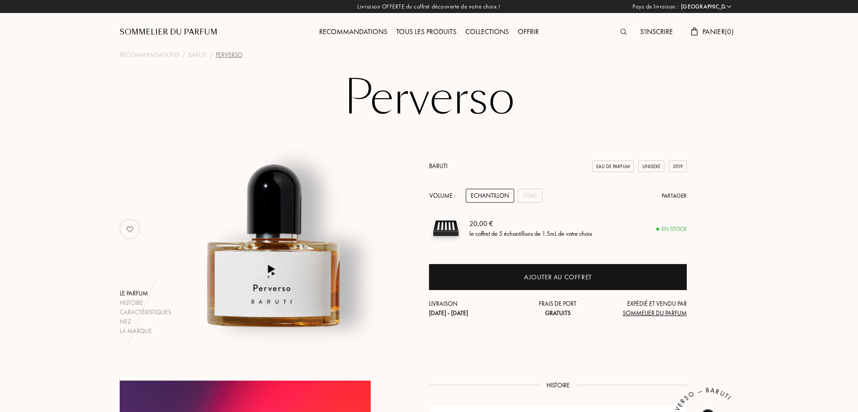
select select "FR"
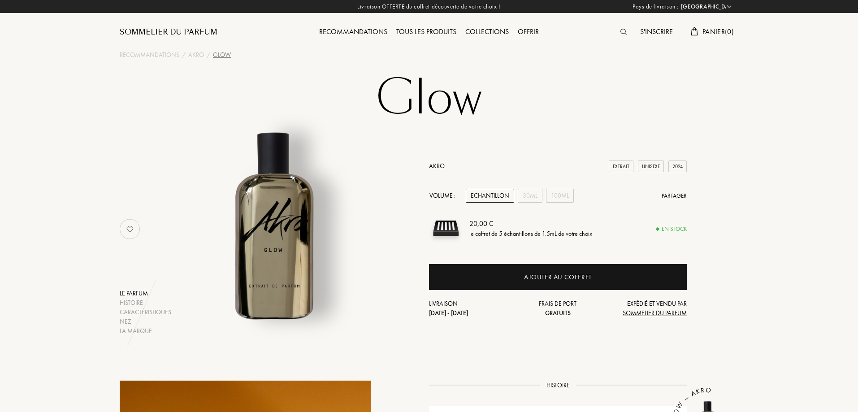
select select "FR"
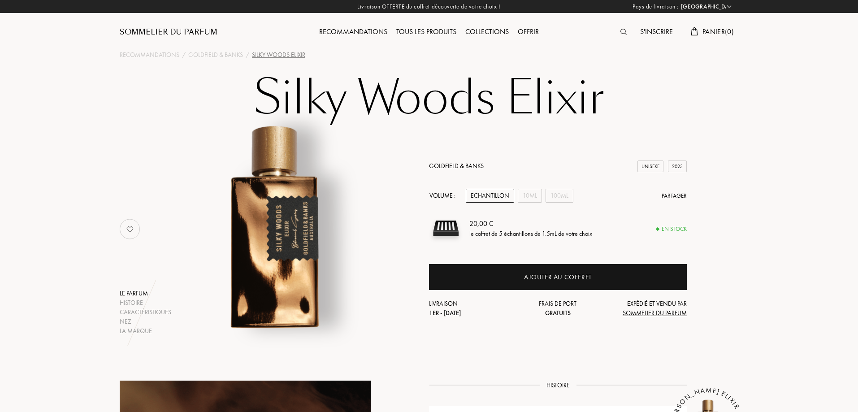
select select "FR"
